Goal: Transaction & Acquisition: Obtain resource

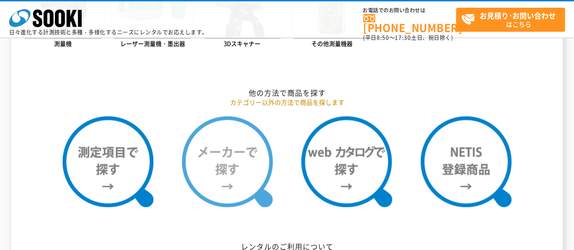
scroll to position [723, 0]
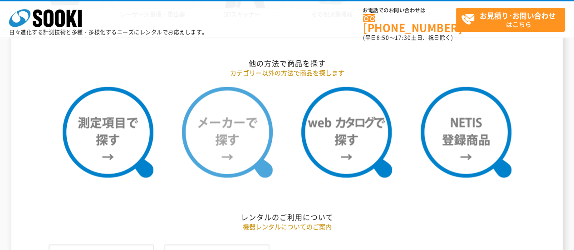
click at [224, 158] on img at bounding box center [227, 132] width 91 height 91
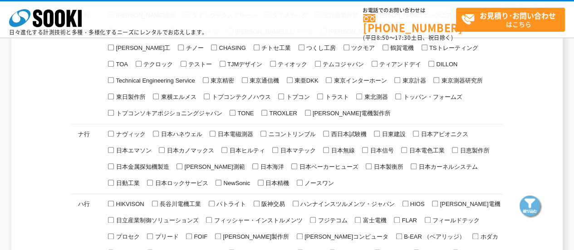
scroll to position [499, 0]
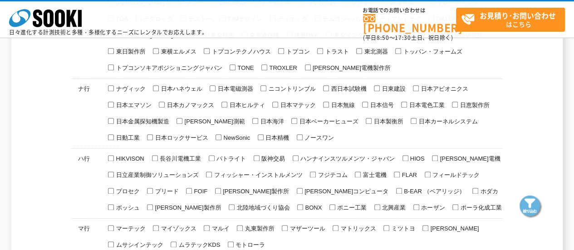
click at [223, 155] on span "パトライト" at bounding box center [230, 158] width 31 height 7
click at [215, 155] on input "パトライト" at bounding box center [212, 158] width 6 height 6
checkbox input "true"
click at [538, 201] on img at bounding box center [531, 207] width 23 height 23
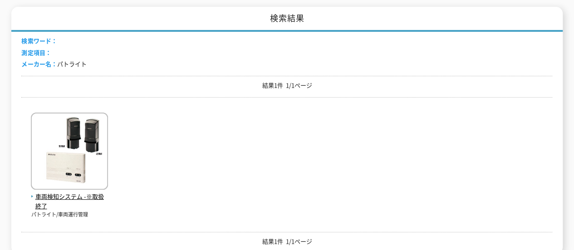
scroll to position [91, 0]
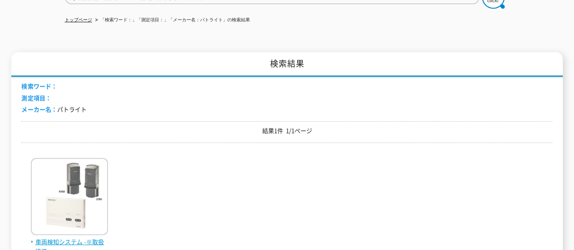
click at [31, 162] on img at bounding box center [69, 197] width 77 height 79
click at [88, 187] on img at bounding box center [69, 197] width 77 height 79
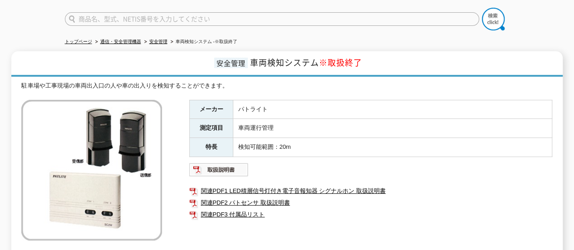
scroll to position [136, 0]
